Goal: Task Accomplishment & Management: Use online tool/utility

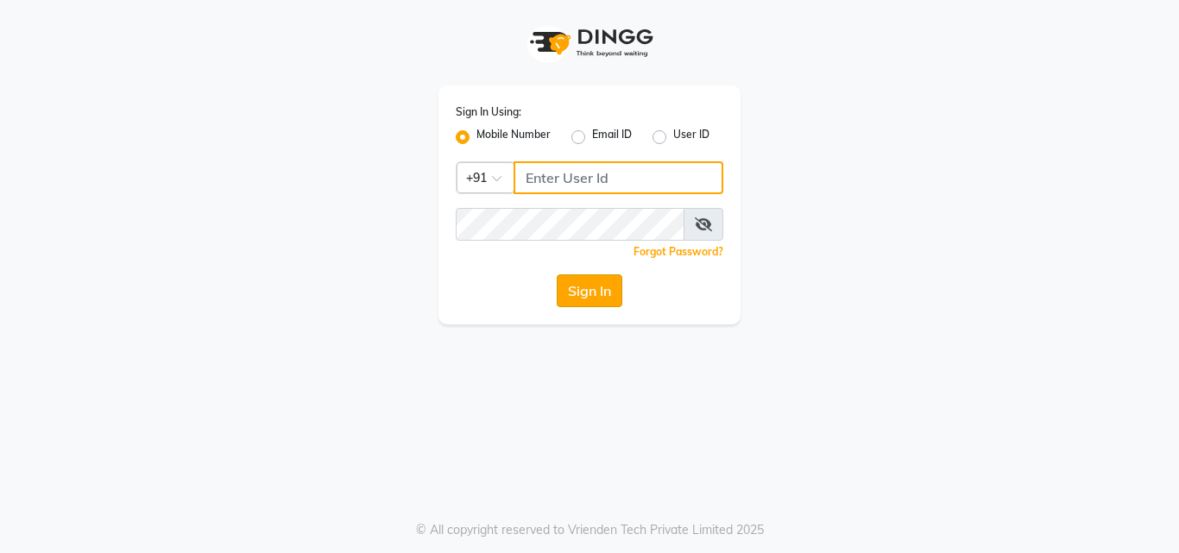
type input "8209405280"
click at [570, 299] on button "Sign In" at bounding box center [590, 290] width 66 height 33
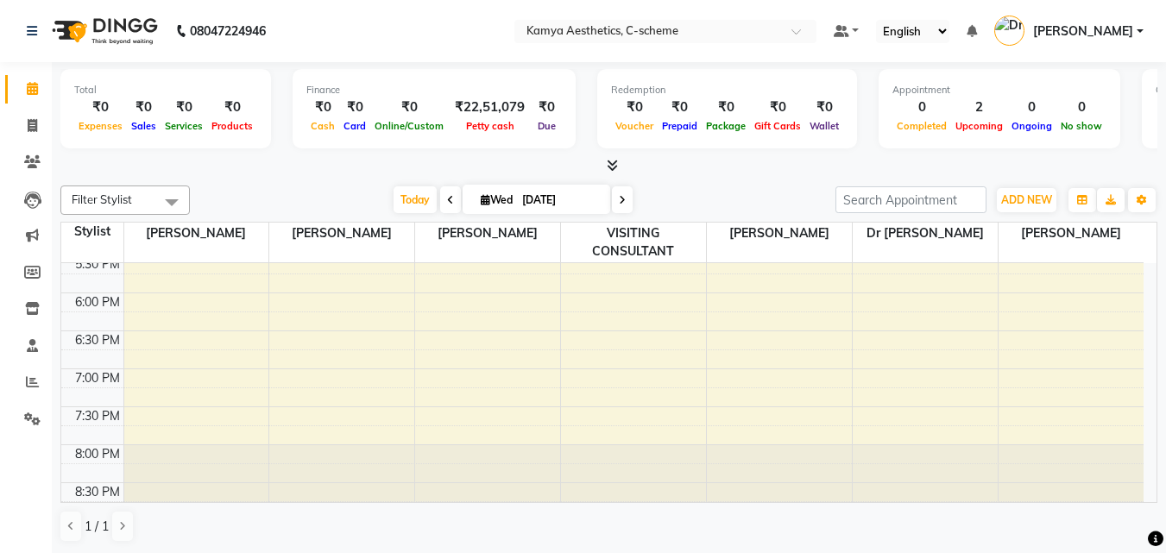
scroll to position [1, 0]
click at [425, 202] on span "Today" at bounding box center [414, 199] width 43 height 27
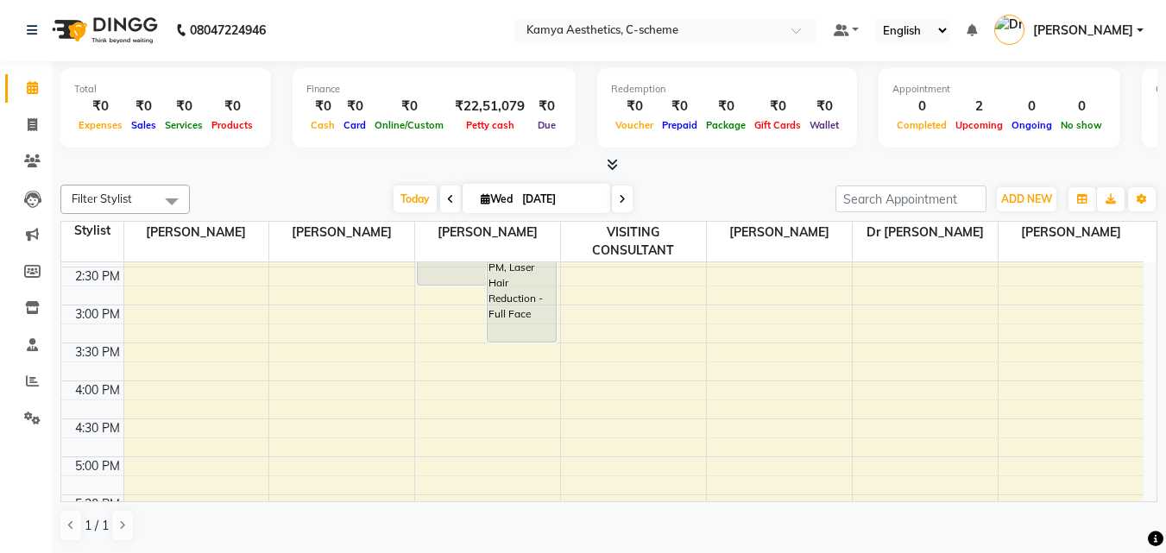
scroll to position [584, 0]
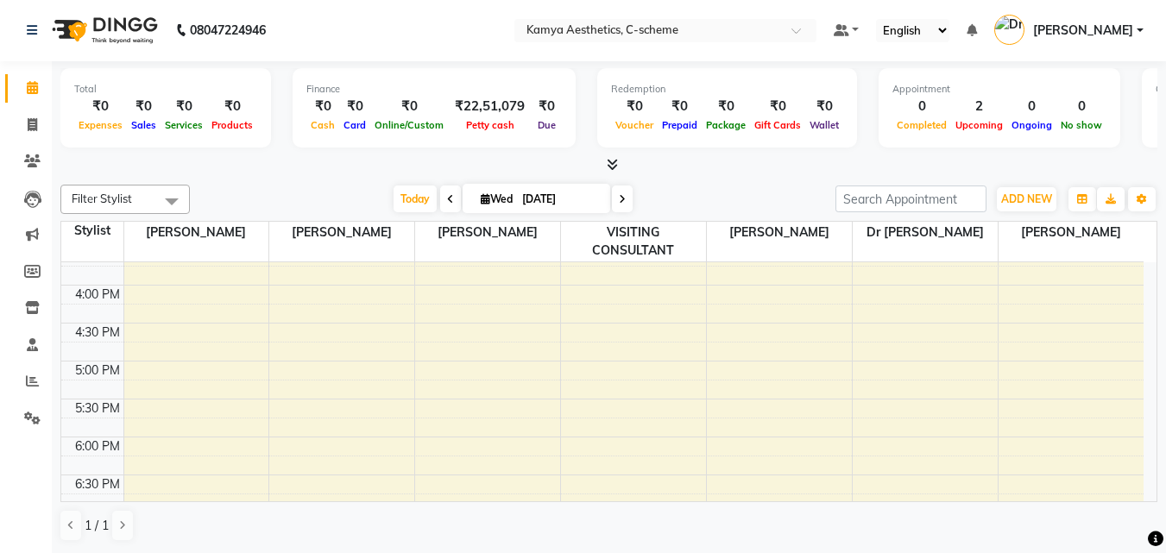
click at [440, 198] on span at bounding box center [450, 199] width 21 height 27
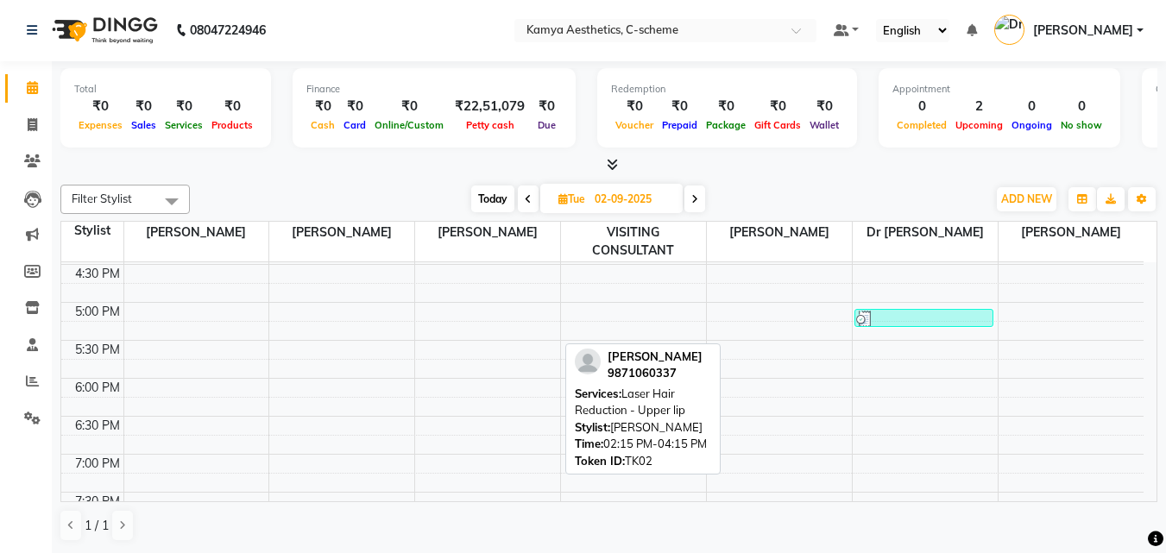
scroll to position [729, 0]
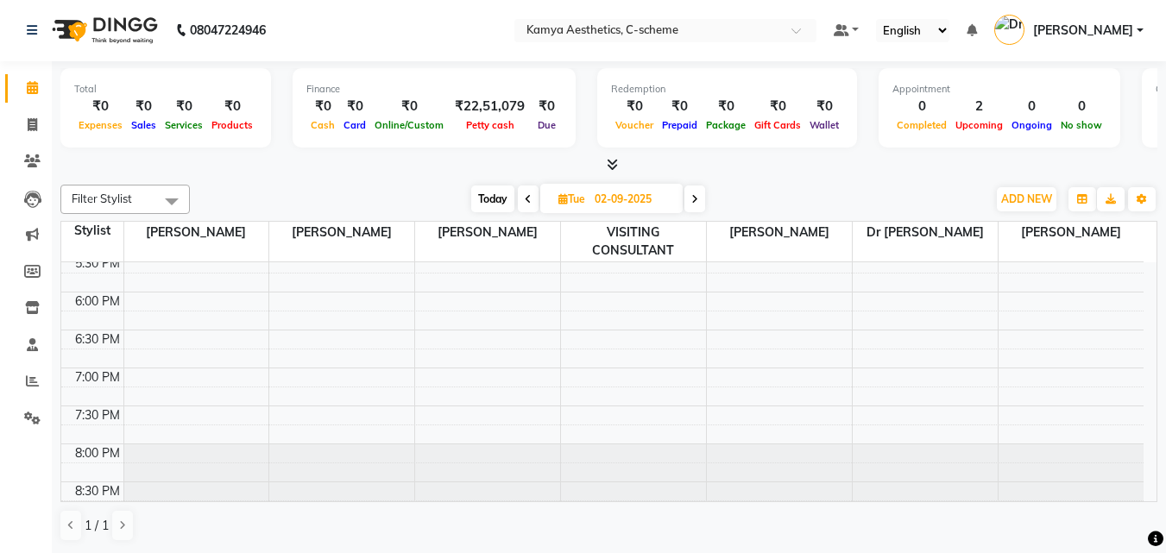
click at [691, 197] on span at bounding box center [694, 199] width 21 height 27
type input "[DATE]"
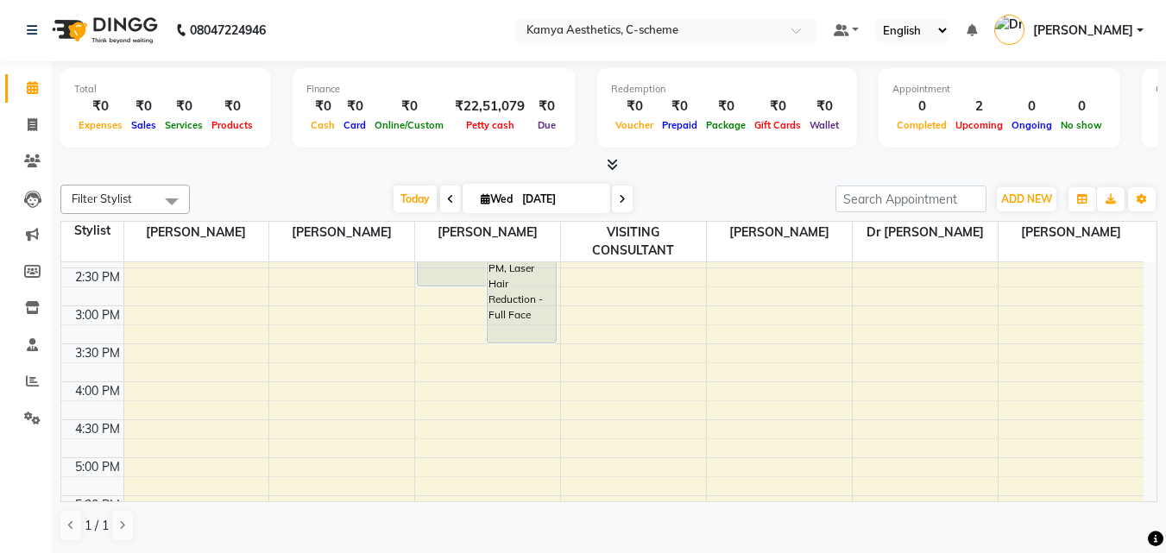
scroll to position [670, 0]
